Goal: Task Accomplishment & Management: Manage account settings

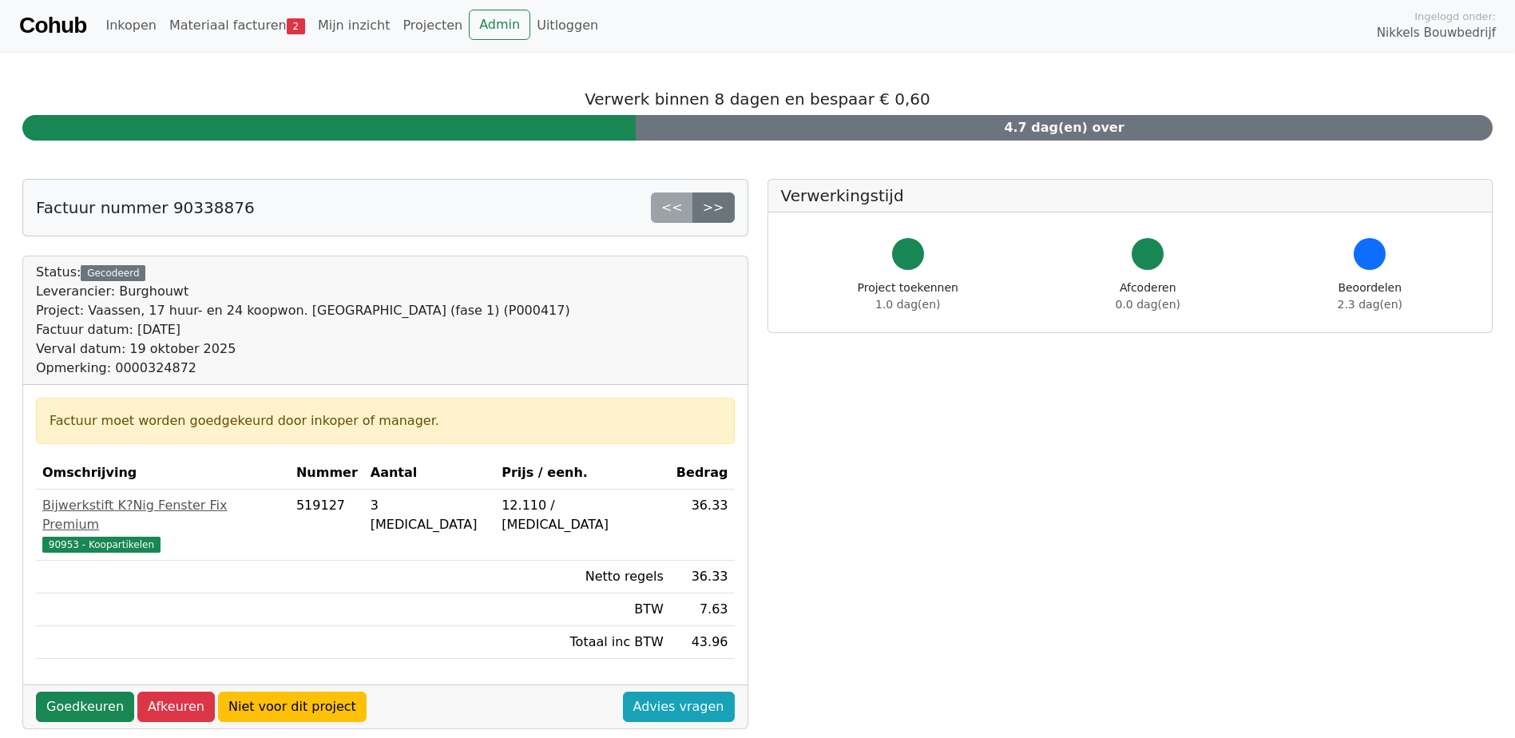
scroll to position [160, 0]
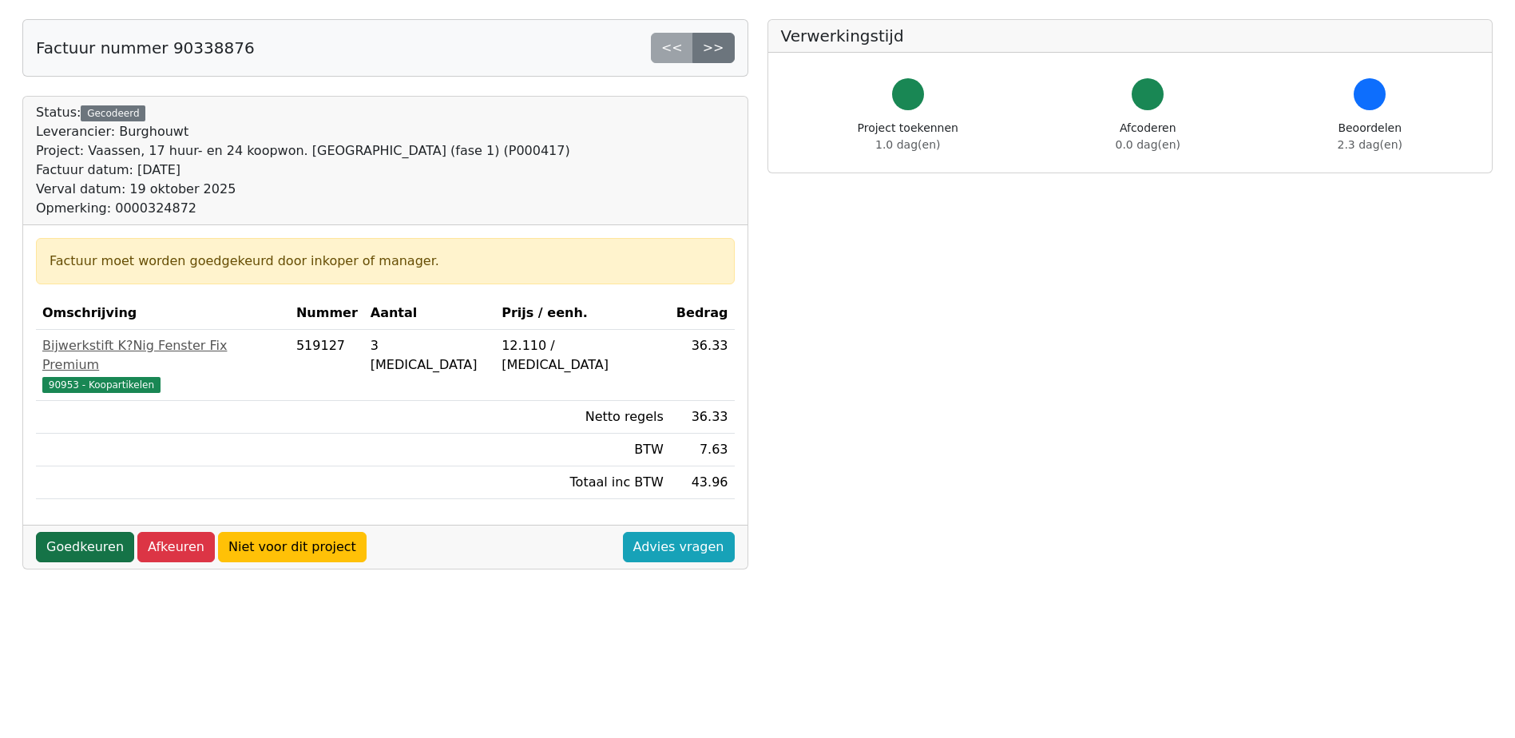
click at [76, 532] on link "Goedkeuren" at bounding box center [85, 547] width 98 height 30
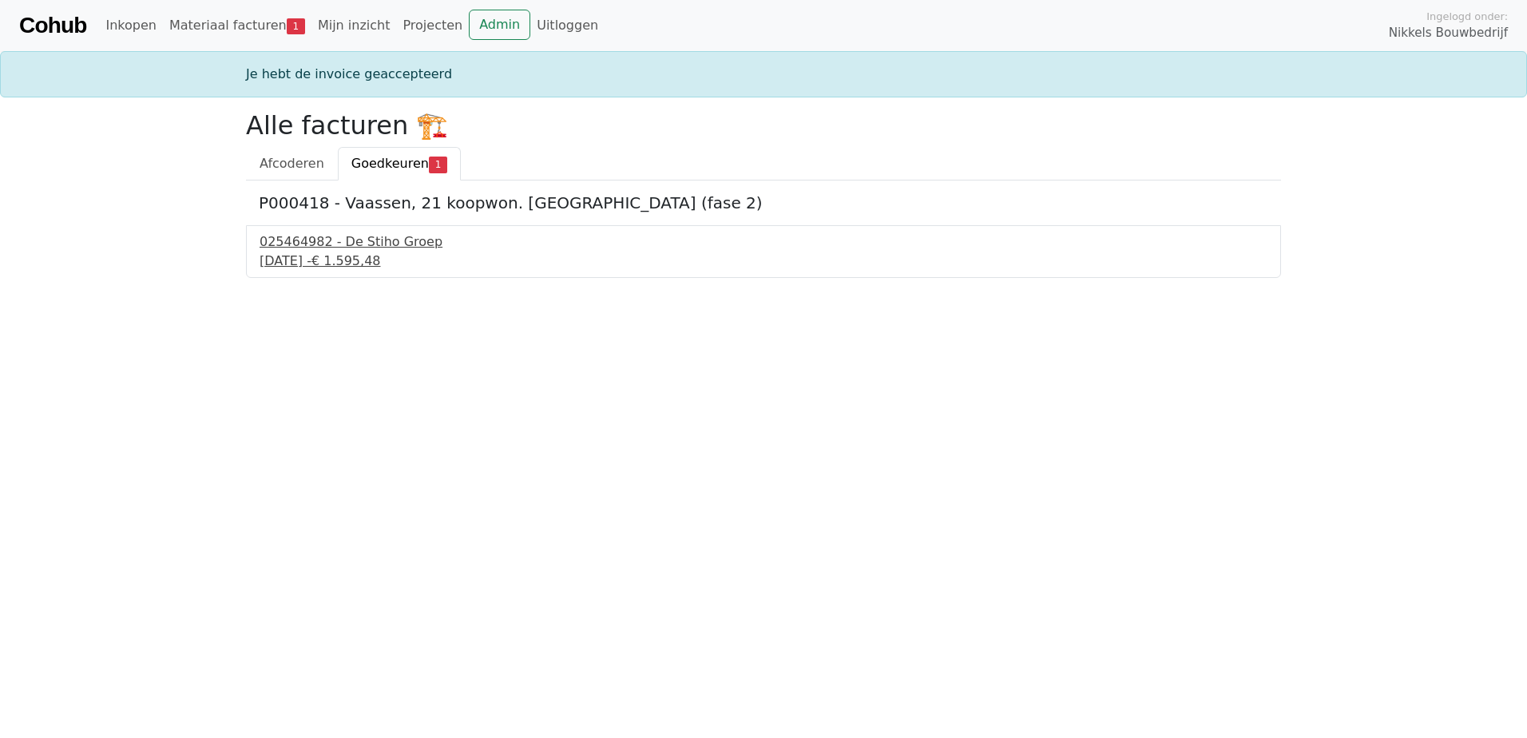
click at [342, 259] on div "[DATE] - € 1.595,48" at bounding box center [764, 261] width 1008 height 19
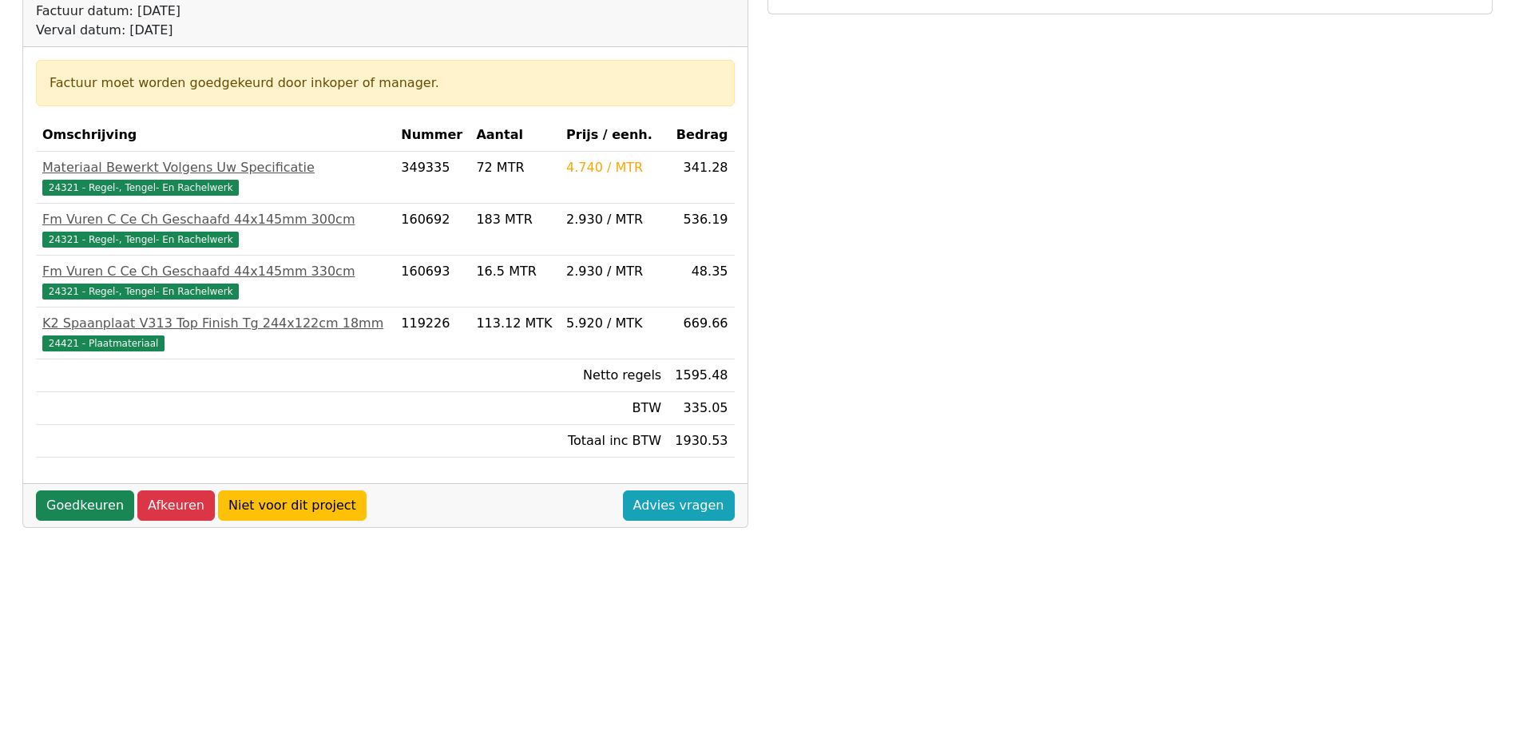
scroll to position [320, 0]
click at [85, 501] on link "Goedkeuren" at bounding box center [85, 505] width 98 height 30
